Goal: Task Accomplishment & Management: Manage account settings

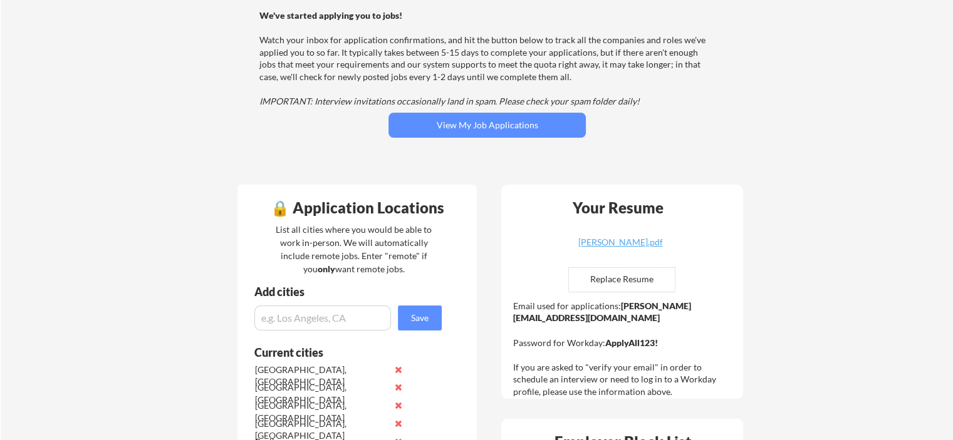
scroll to position [132, 0]
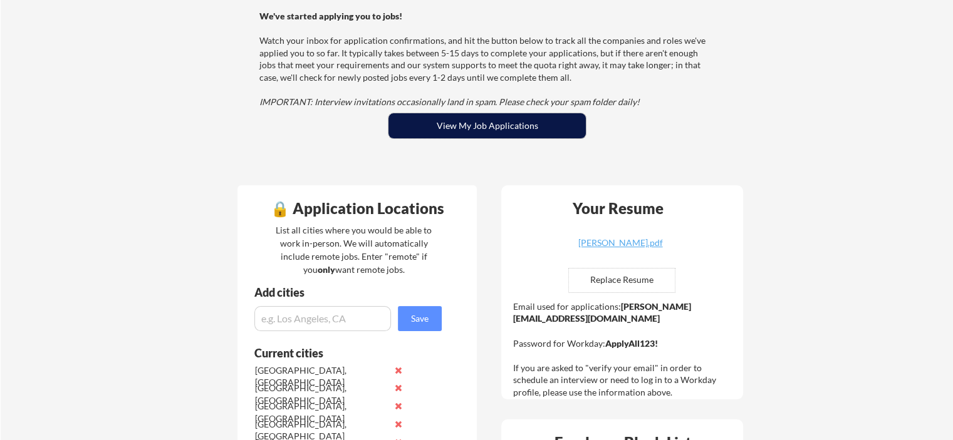
click at [468, 120] on button "View My Job Applications" at bounding box center [486, 125] width 197 height 25
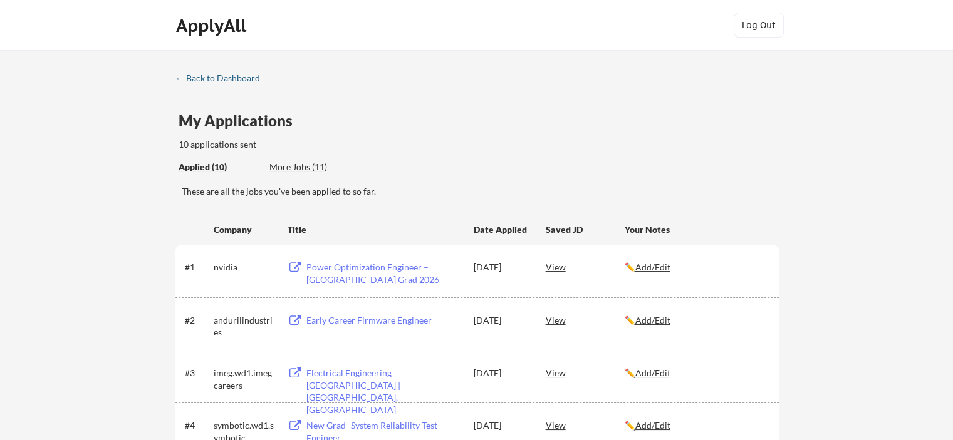
click at [213, 77] on div "← Back to Dashboard" at bounding box center [222, 78] width 94 height 9
